Goal: Transaction & Acquisition: Purchase product/service

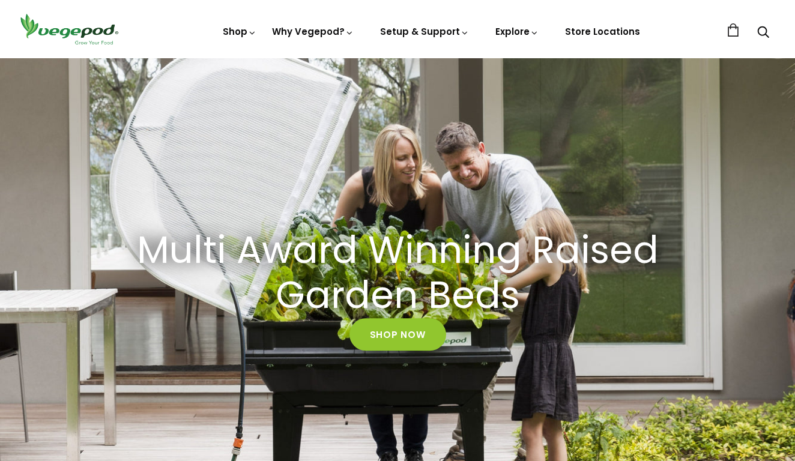
scroll to position [54, 0]
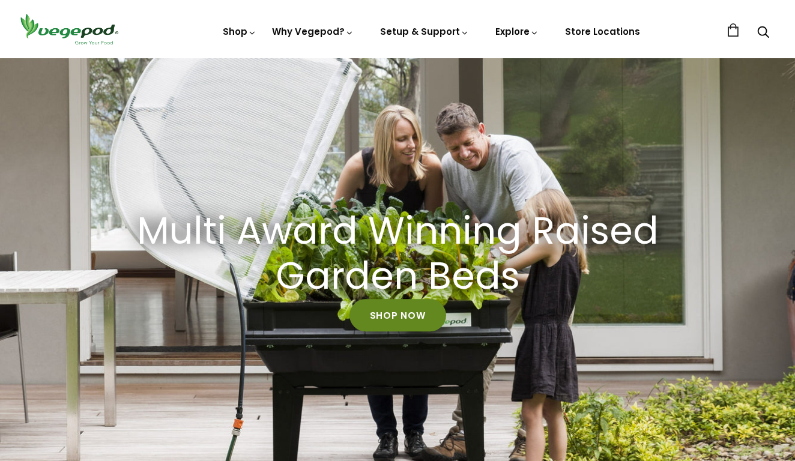
click at [393, 309] on link "Shop Now" at bounding box center [397, 315] width 97 height 32
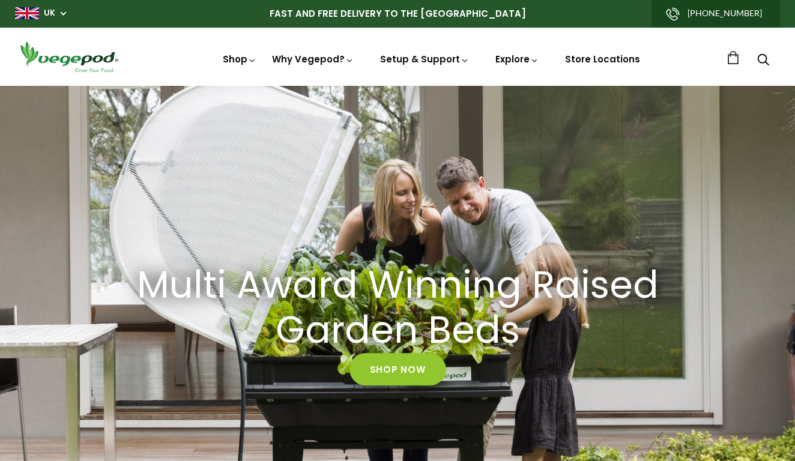
scroll to position [0, 189]
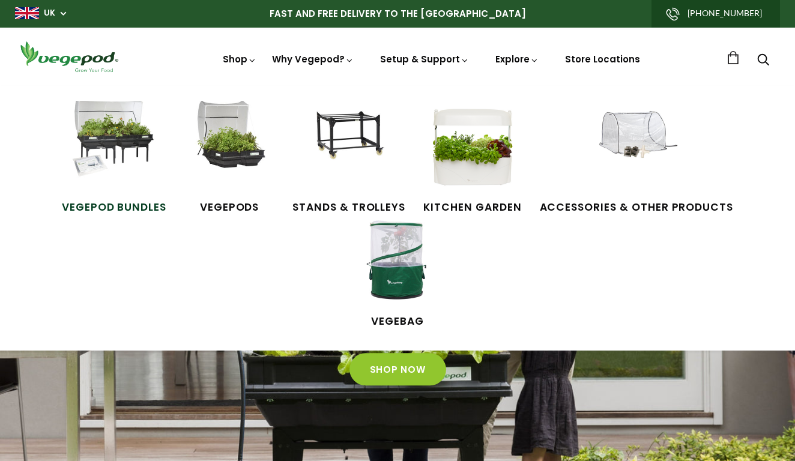
click at [74, 146] on img at bounding box center [114, 146] width 90 height 90
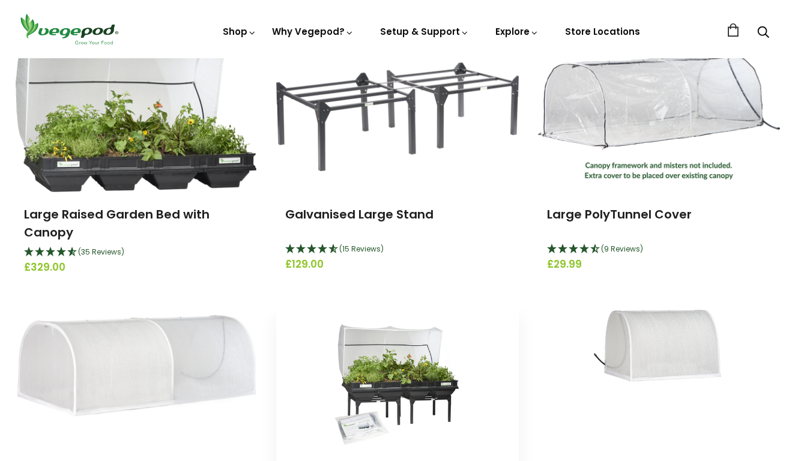
scroll to position [182, 0]
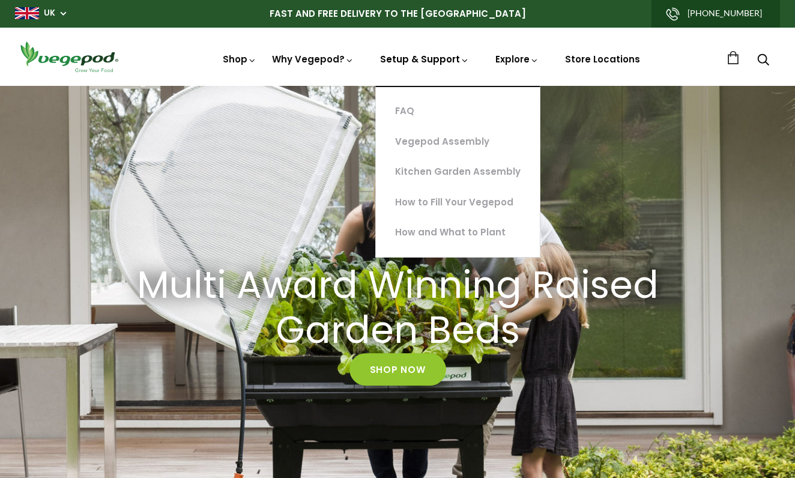
scroll to position [0, 189]
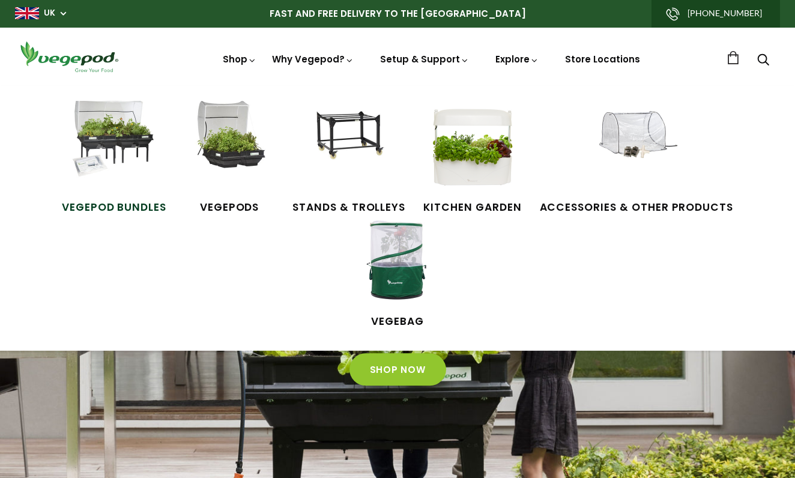
click at [79, 156] on img at bounding box center [114, 146] width 90 height 90
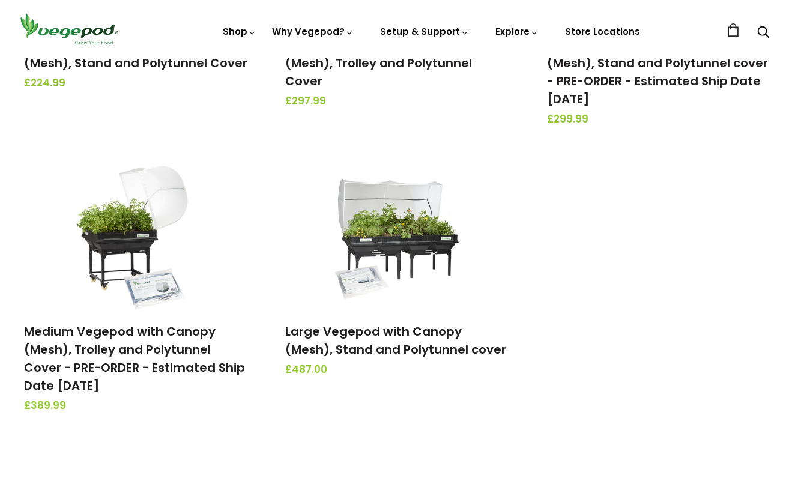
scroll to position [355, 0]
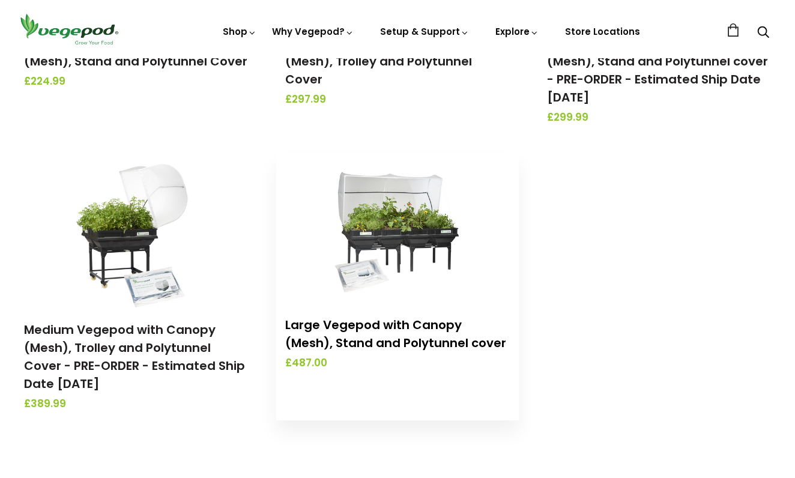
click at [360, 323] on link "Large Vegepod with Canopy (Mesh), Stand and Polytunnel cover" at bounding box center [395, 333] width 221 height 35
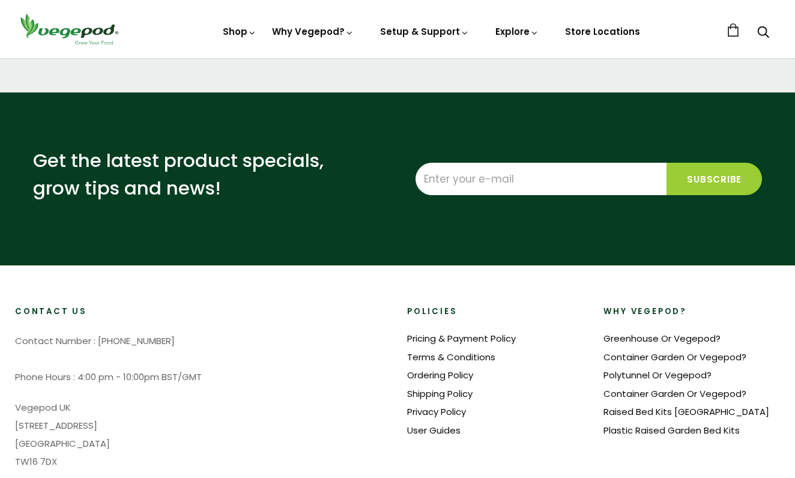
scroll to position [1010, 0]
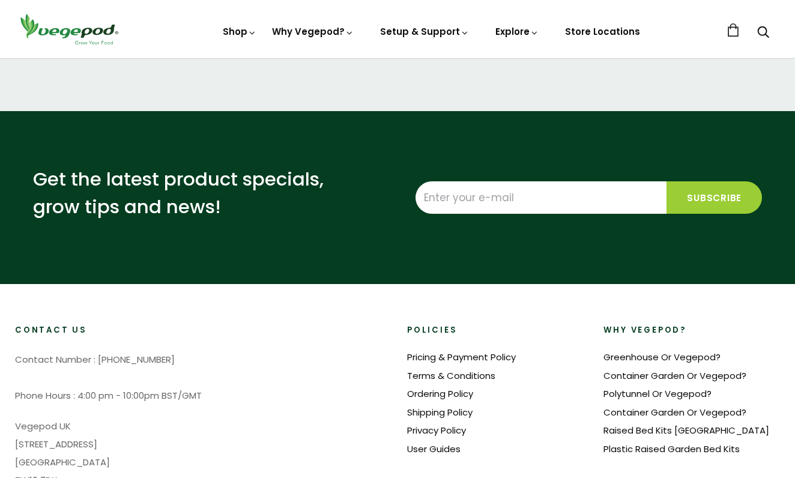
click at [482, 183] on input "Enter your e-mail" at bounding box center [541, 197] width 251 height 32
type input "amandabell13@me.com"
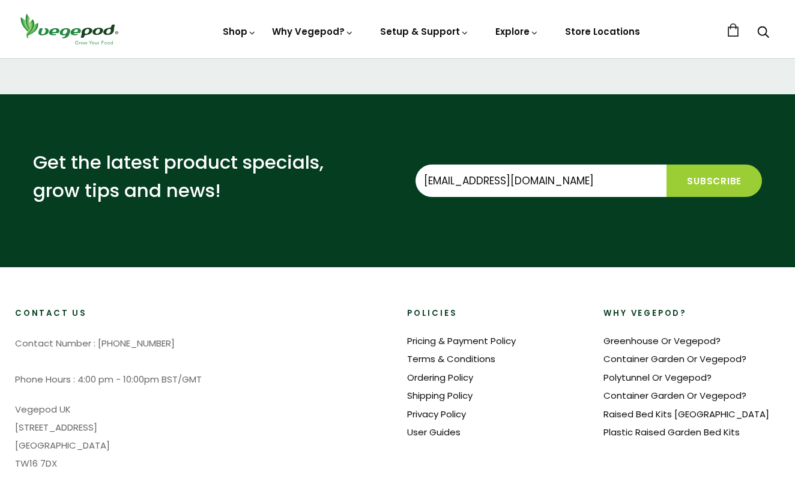
click at [704, 165] on input "Subscribe" at bounding box center [713, 181] width 95 height 32
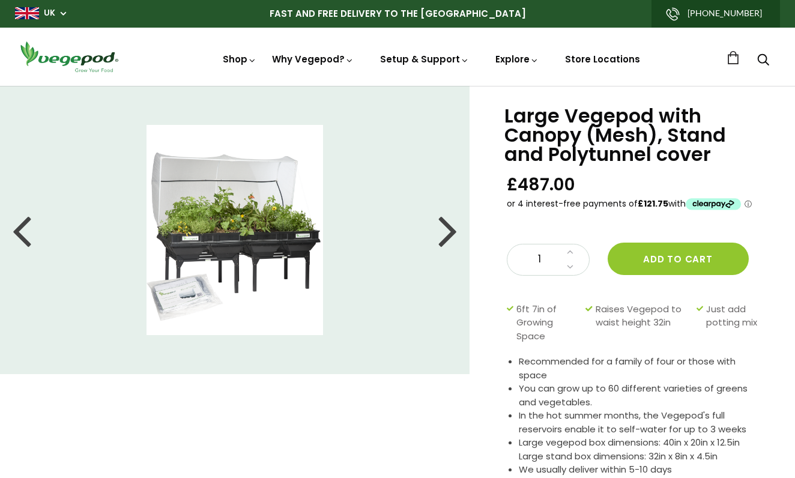
click at [451, 236] on div at bounding box center [447, 230] width 19 height 54
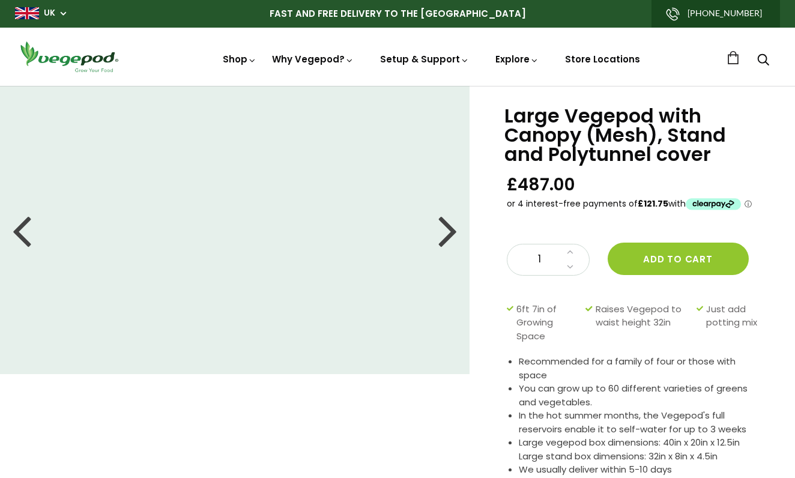
click at [449, 234] on div at bounding box center [447, 230] width 19 height 54
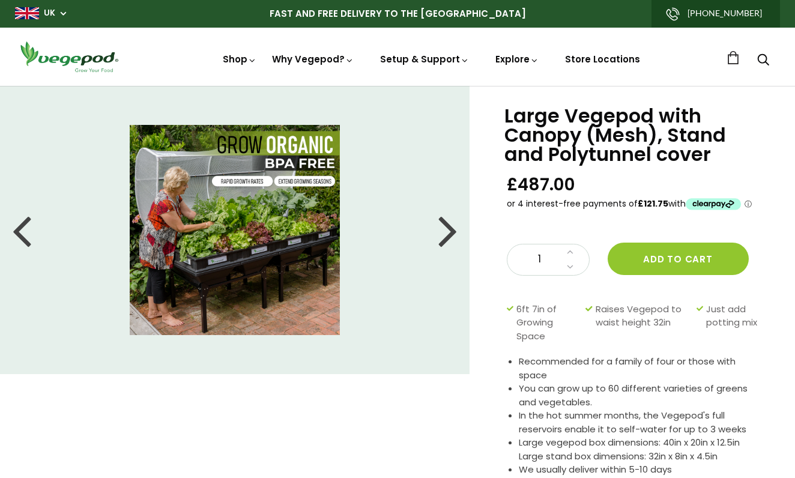
click at [449, 234] on div at bounding box center [447, 230] width 19 height 54
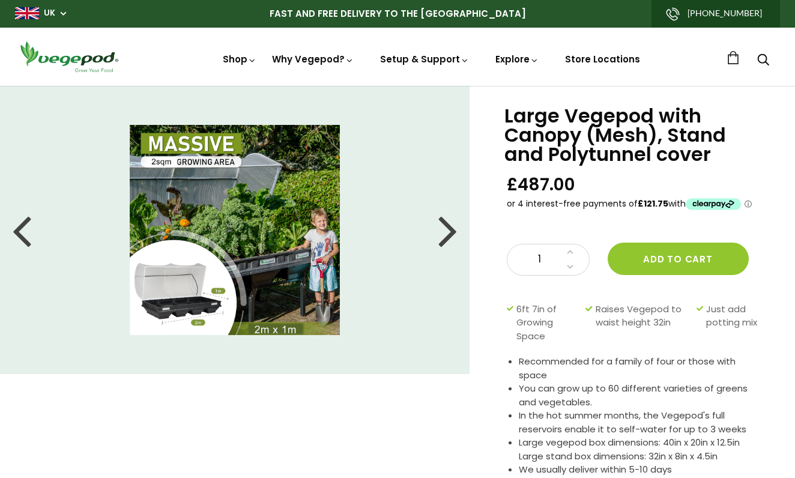
click at [449, 234] on div at bounding box center [447, 230] width 19 height 54
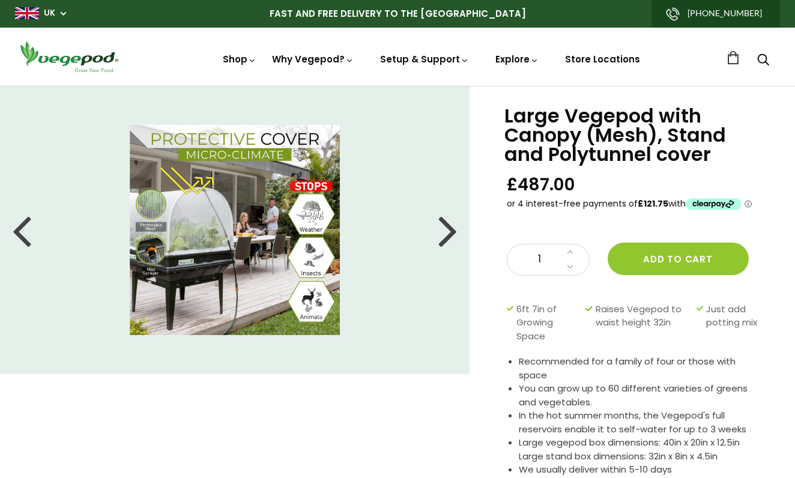
click at [449, 234] on div at bounding box center [447, 230] width 19 height 54
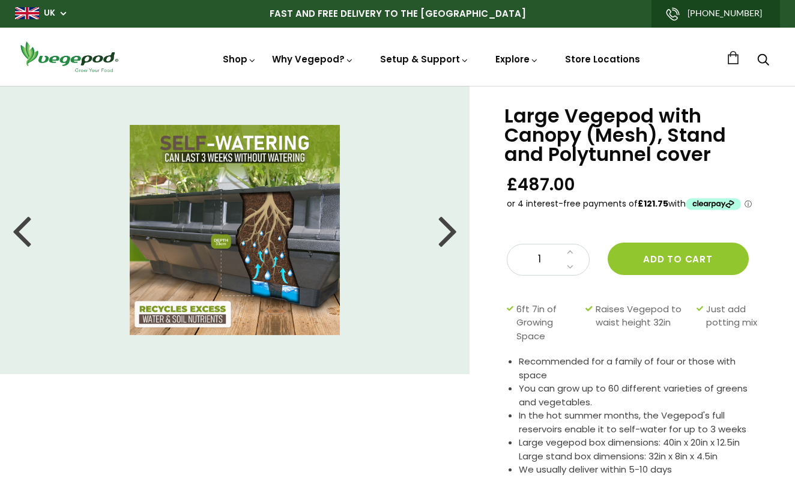
click at [449, 234] on div at bounding box center [447, 230] width 19 height 54
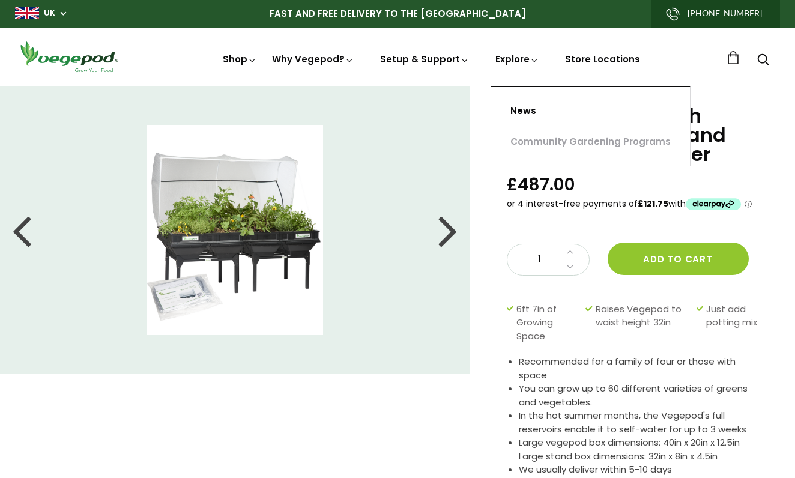
click at [522, 115] on link "News" at bounding box center [590, 111] width 199 height 31
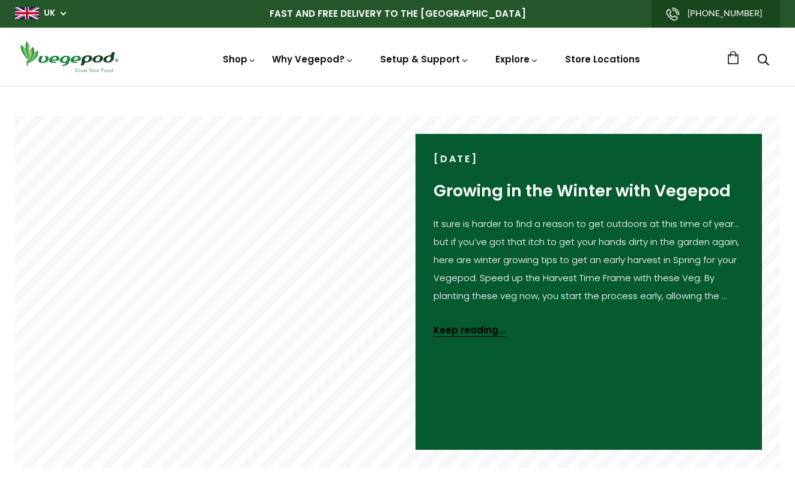
click at [467, 331] on link "Keep reading..." at bounding box center [470, 331] width 72 height 14
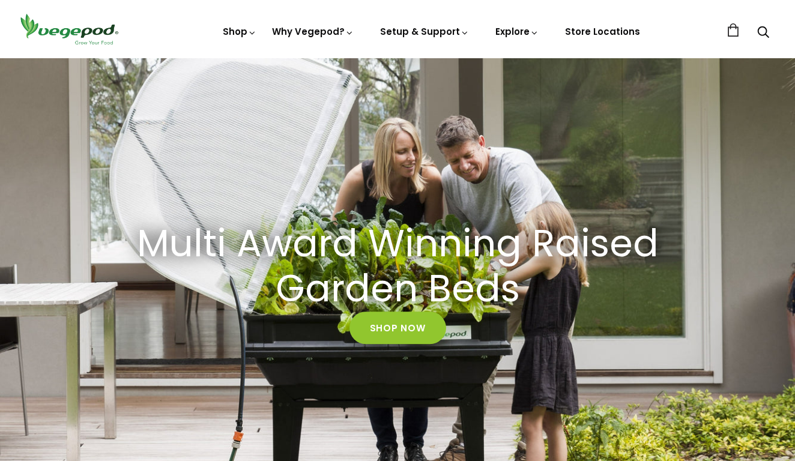
scroll to position [96, 0]
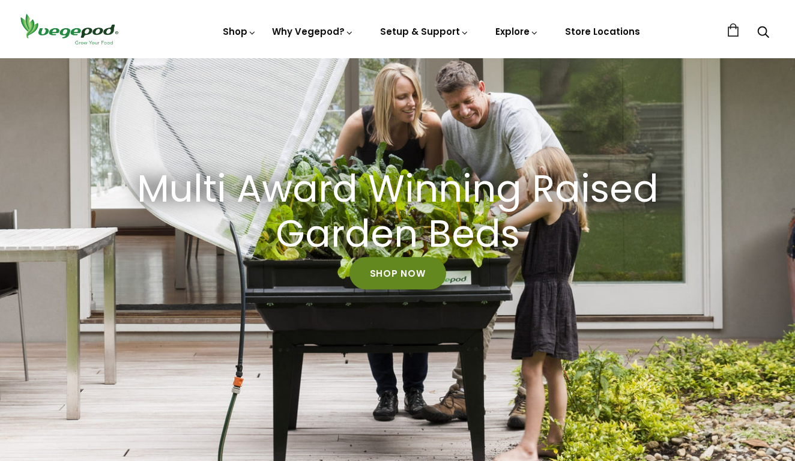
click at [396, 270] on link "Shop Now" at bounding box center [397, 273] width 97 height 32
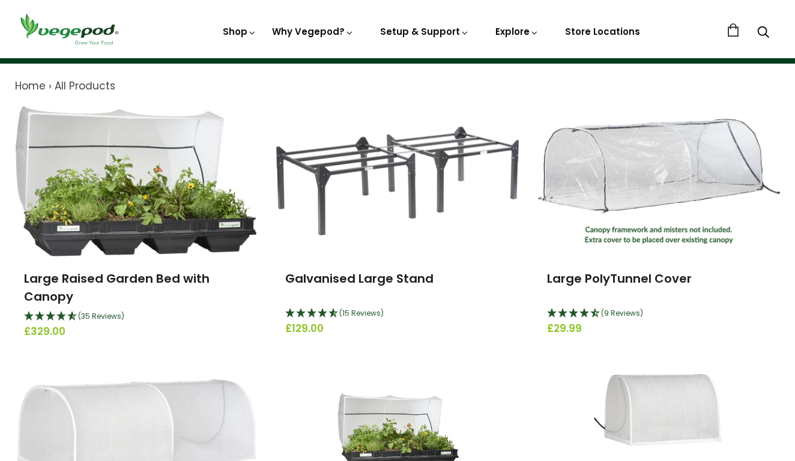
scroll to position [131, 0]
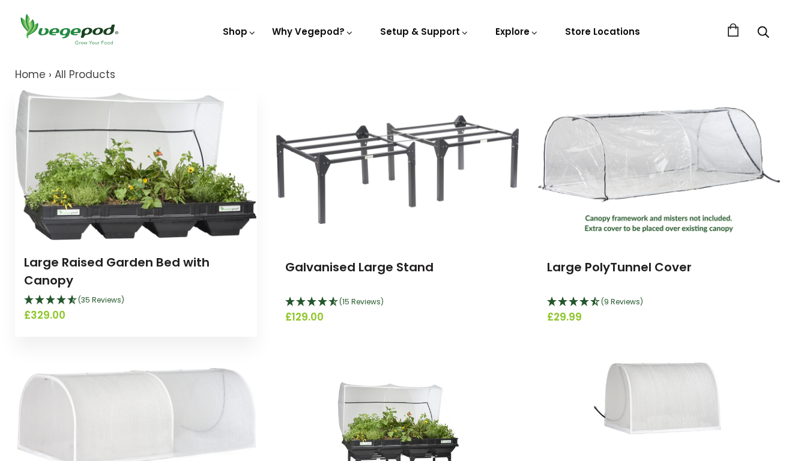
click at [132, 222] on img at bounding box center [136, 165] width 240 height 150
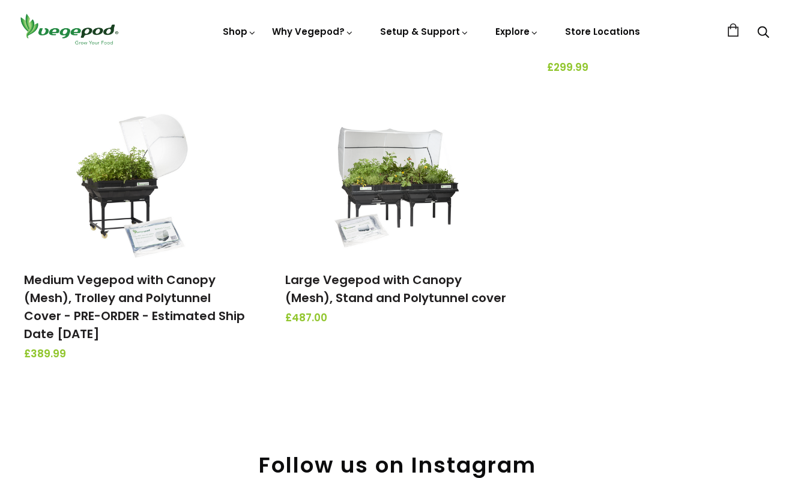
scroll to position [352, 0]
